Goal: Information Seeking & Learning: Learn about a topic

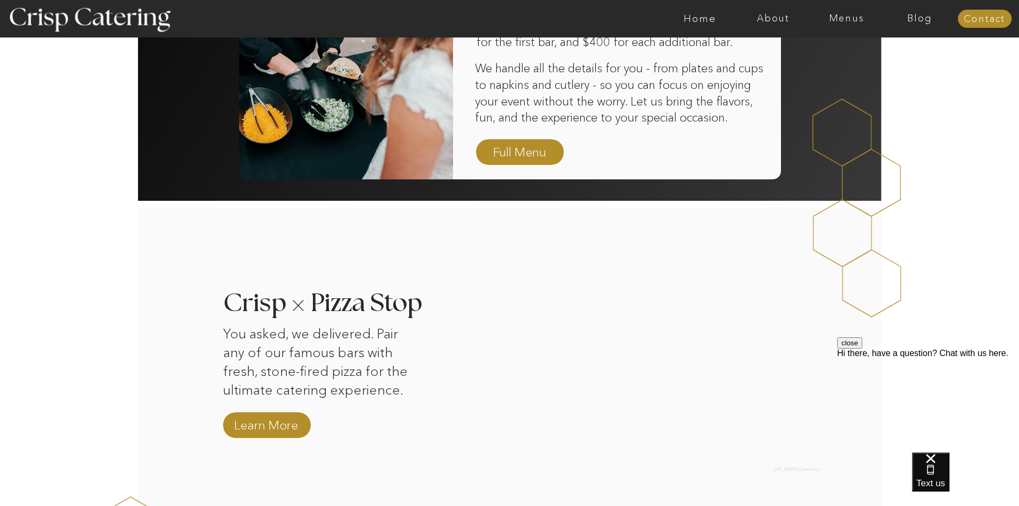
scroll to position [856, 0]
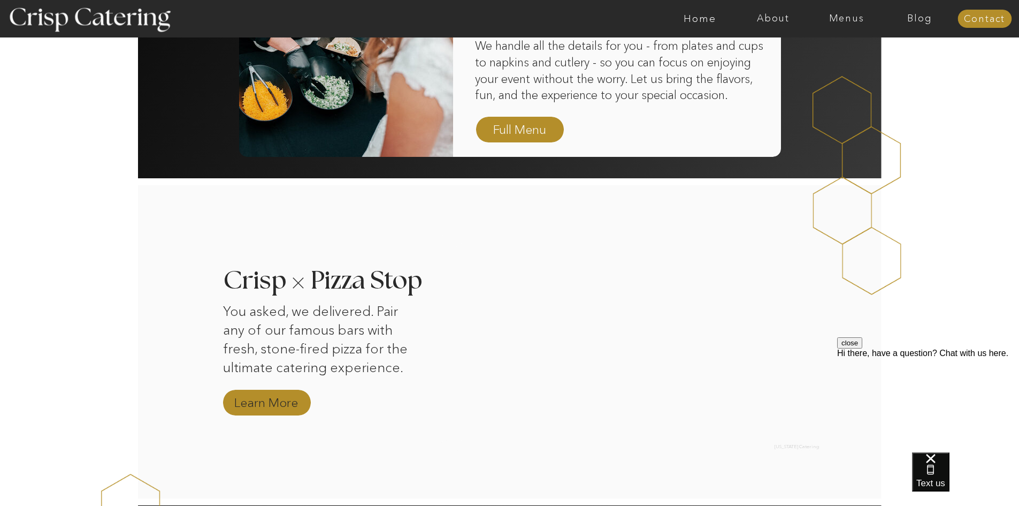
click at [254, 401] on nav "Learn More" at bounding box center [267, 403] width 72 height 19
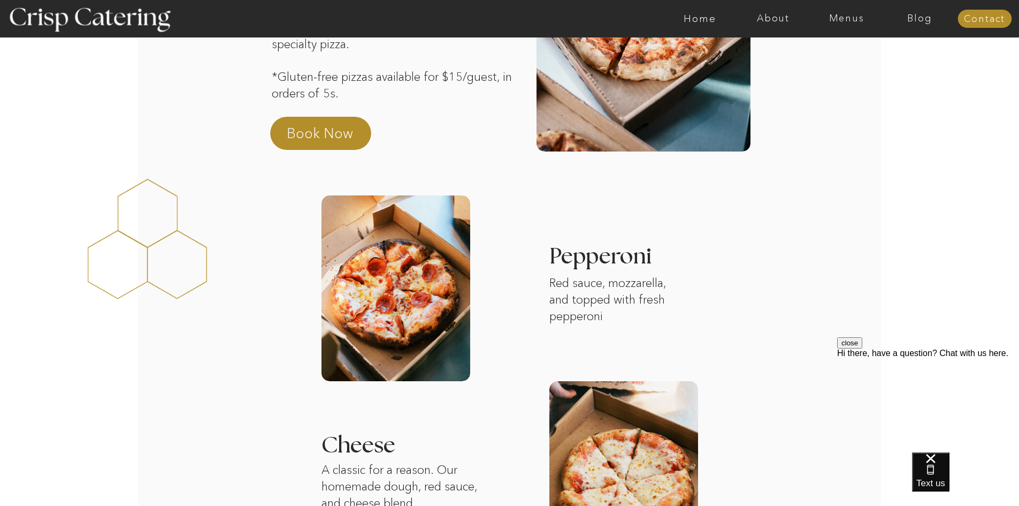
scroll to position [374, 0]
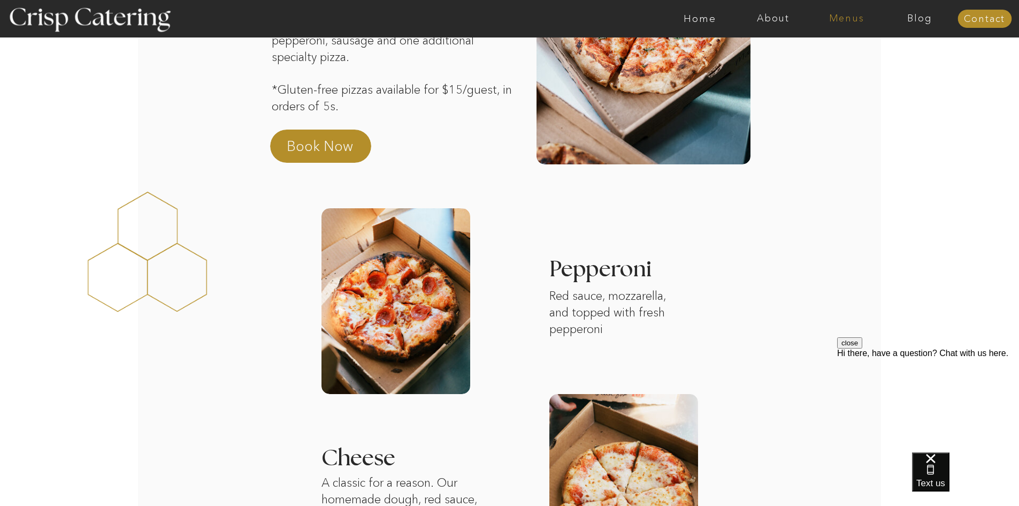
click at [849, 24] on nav "Menus" at bounding box center [846, 18] width 73 height 11
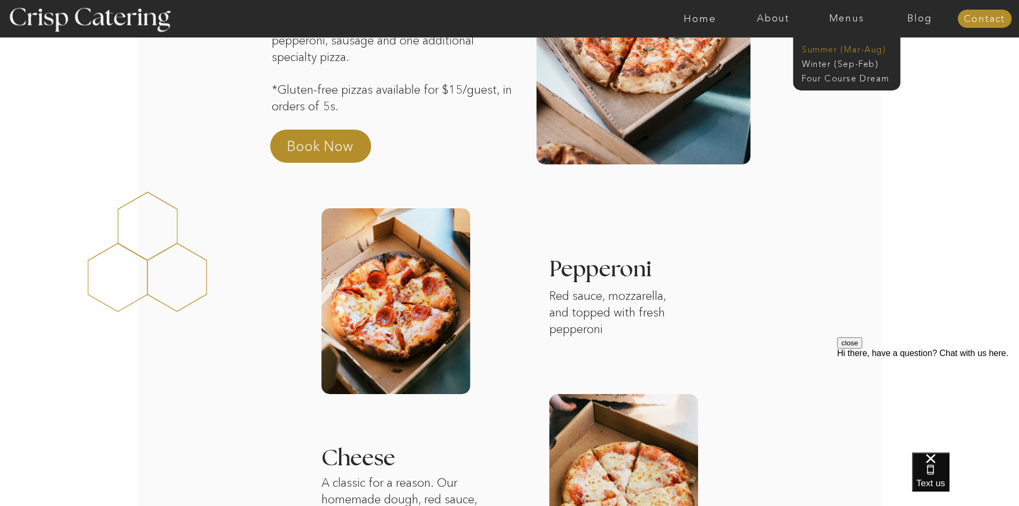
click at [833, 50] on nav "Summer (Mar-Aug)" at bounding box center [850, 48] width 96 height 10
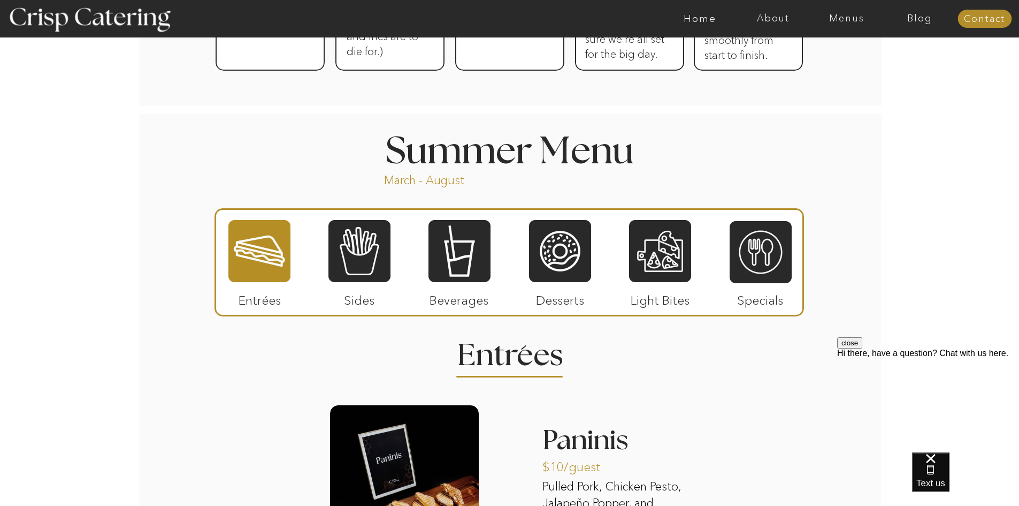
scroll to position [802, 0]
click at [569, 249] on div at bounding box center [560, 250] width 62 height 64
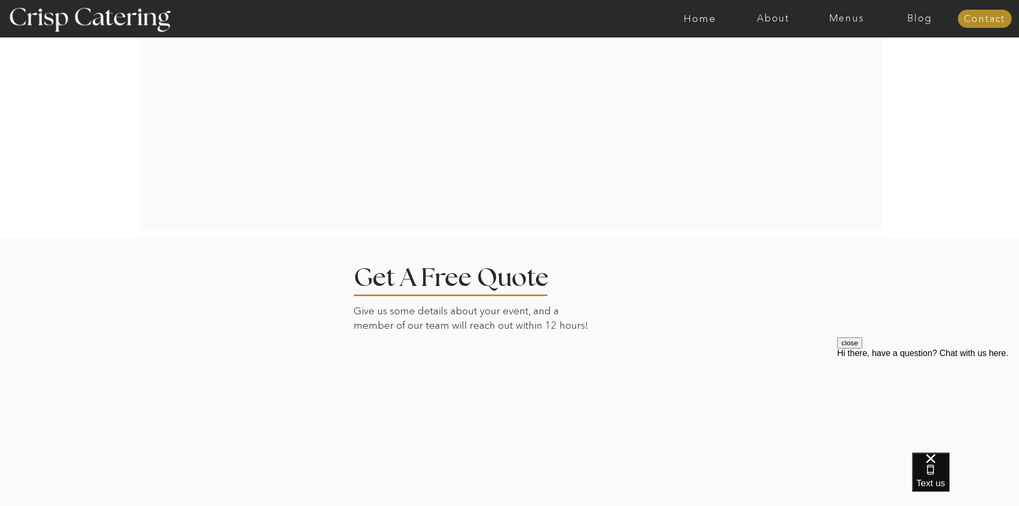
scroll to position [1802, 0]
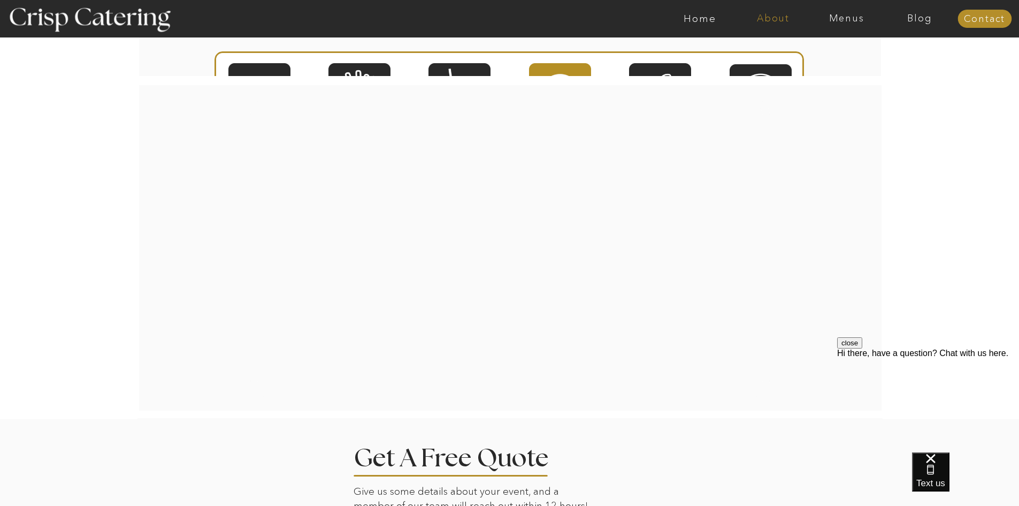
click at [774, 20] on nav "About" at bounding box center [773, 18] width 73 height 11
click at [840, 14] on nav "Menus" at bounding box center [846, 18] width 73 height 11
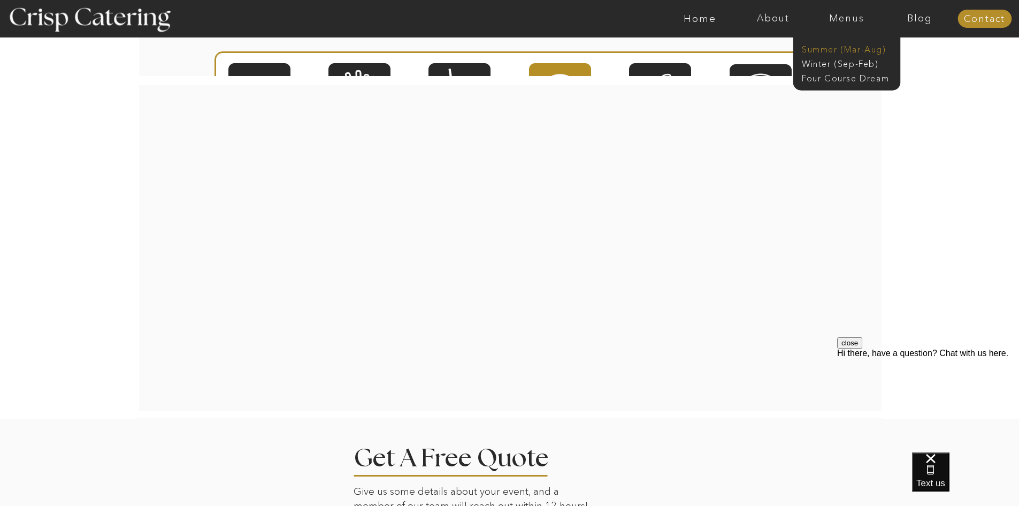
click at [821, 50] on nav "Summer (Mar-Aug)" at bounding box center [850, 48] width 96 height 10
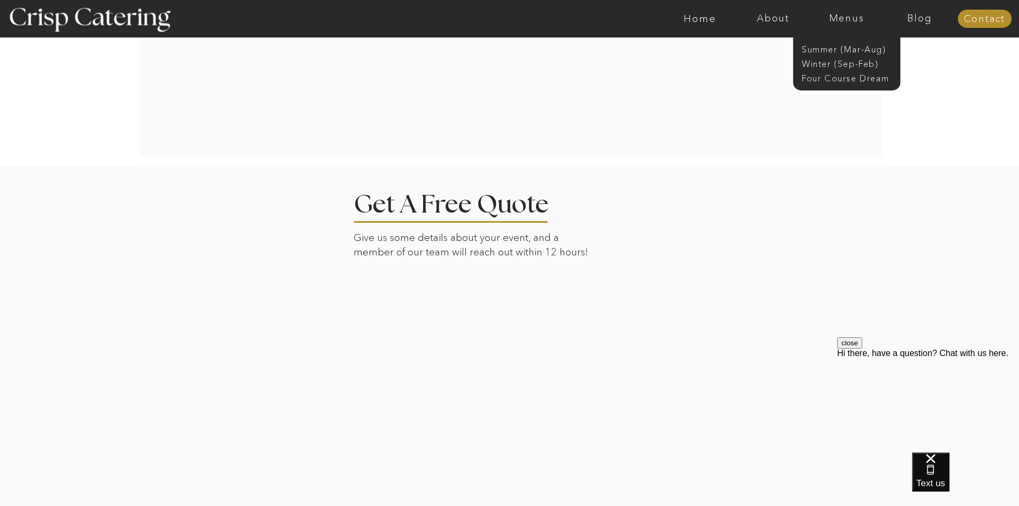
scroll to position [2069, 0]
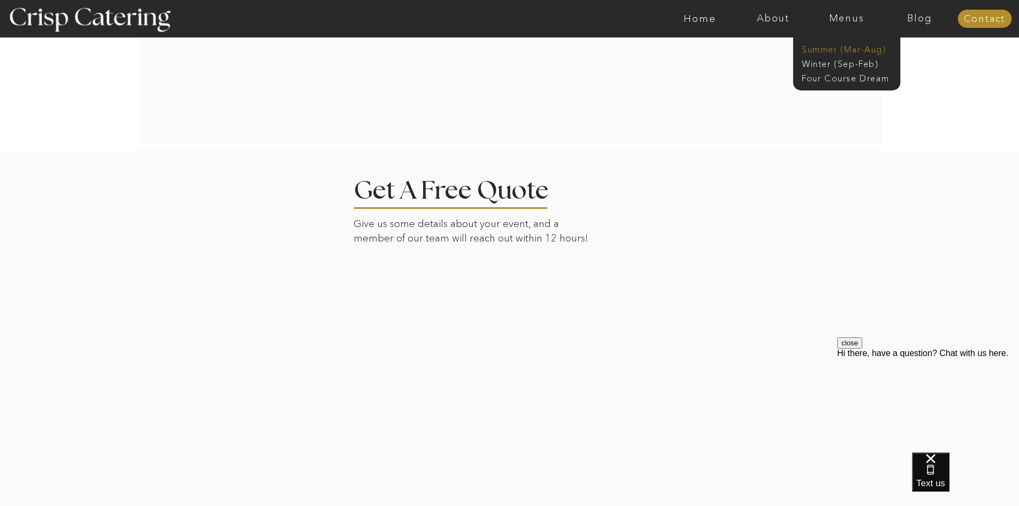
click at [817, 49] on nav "Summer (Mar-Aug)" at bounding box center [850, 48] width 96 height 10
click at [822, 51] on nav "Summer (Mar-Aug)" at bounding box center [850, 48] width 96 height 10
click at [843, 49] on nav "Summer (Mar-Aug)" at bounding box center [850, 48] width 96 height 10
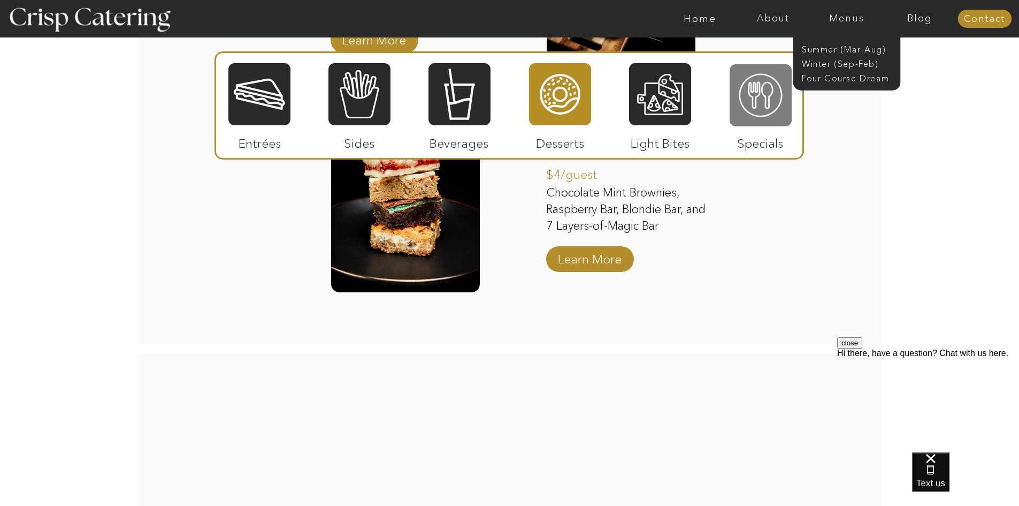
scroll to position [1481, 0]
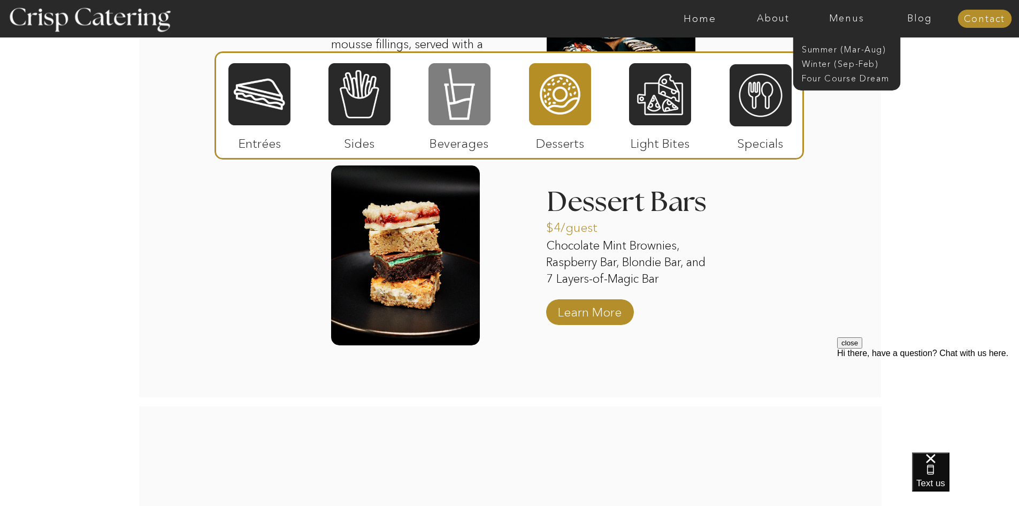
click at [475, 99] on div at bounding box center [459, 94] width 62 height 64
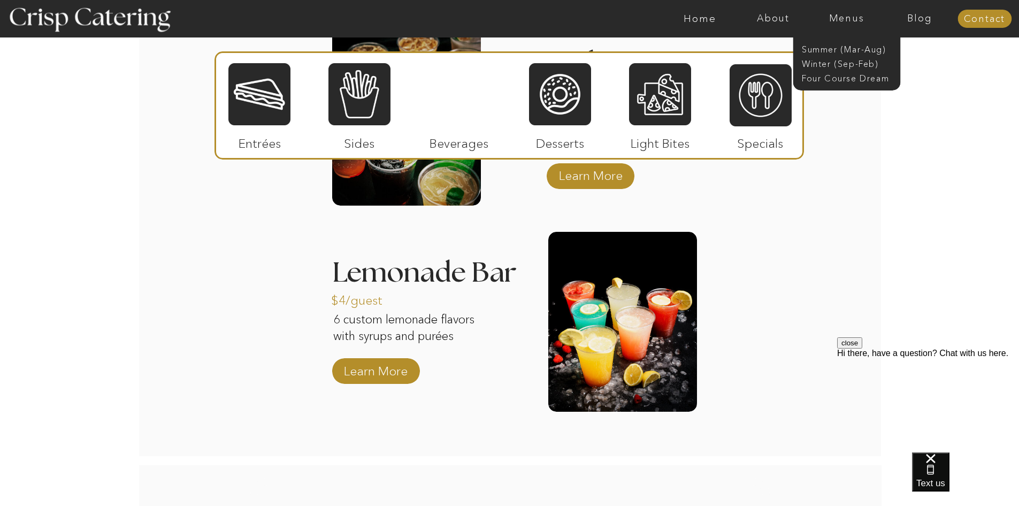
scroll to position [1192, 0]
